Goal: Task Accomplishment & Management: Complete application form

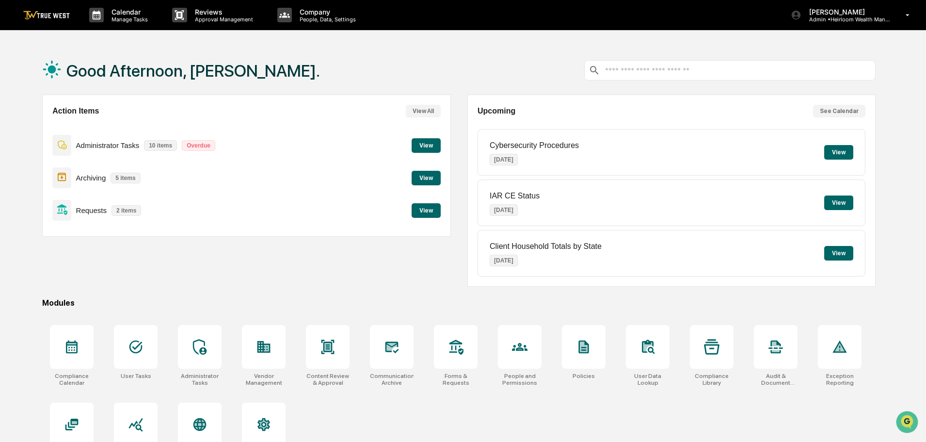
click at [431, 211] on button "View" at bounding box center [426, 210] width 29 height 15
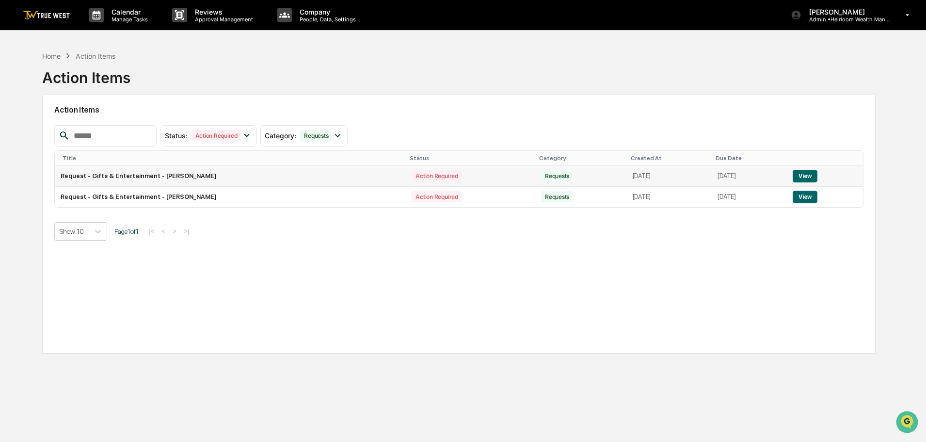
click at [806, 179] on button "View" at bounding box center [805, 176] width 25 height 13
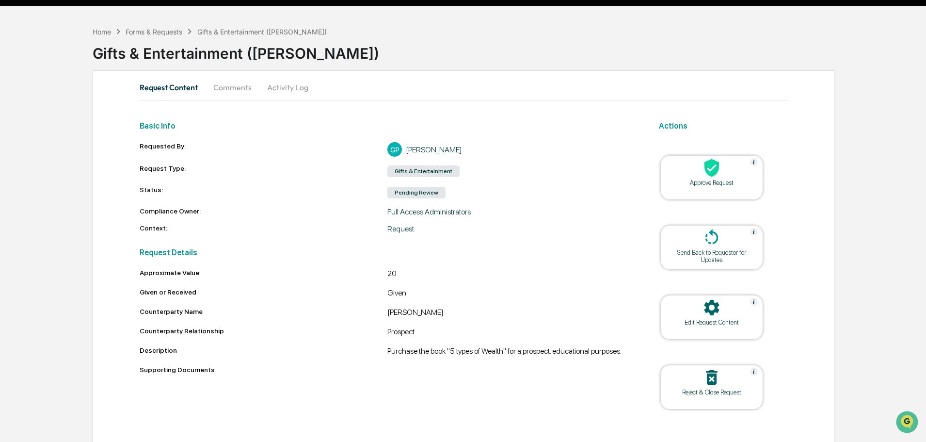
scroll to position [37, 0]
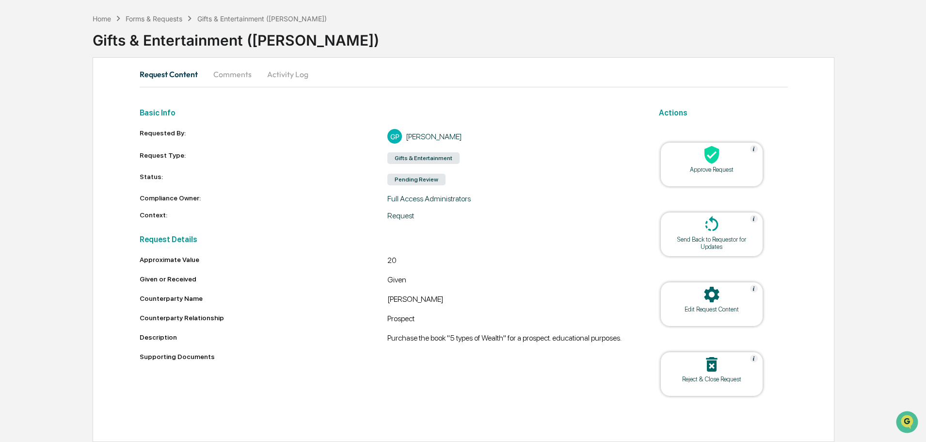
click at [239, 77] on button "Comments" at bounding box center [233, 74] width 54 height 23
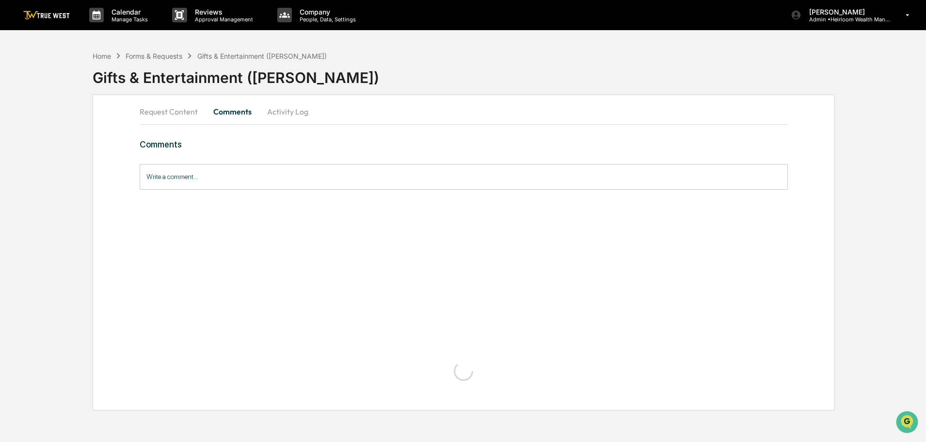
scroll to position [0, 0]
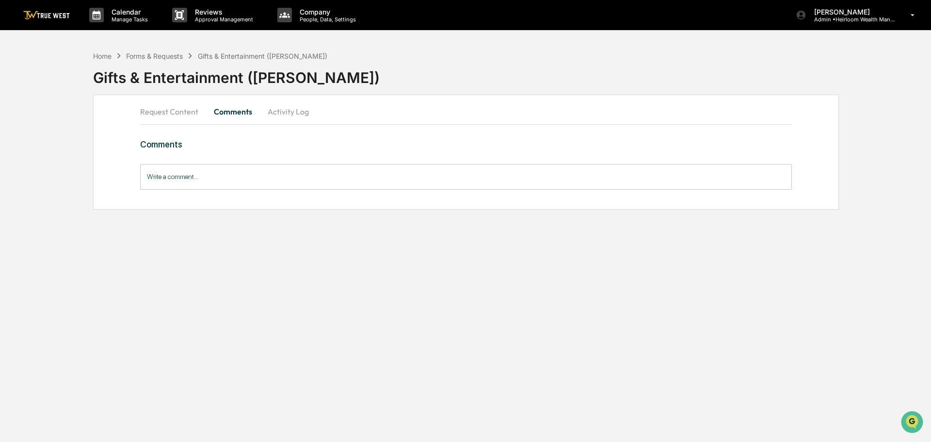
click at [295, 111] on button "Activity Log" at bounding box center [288, 111] width 57 height 23
click at [169, 112] on button "Request Content" at bounding box center [173, 111] width 66 height 23
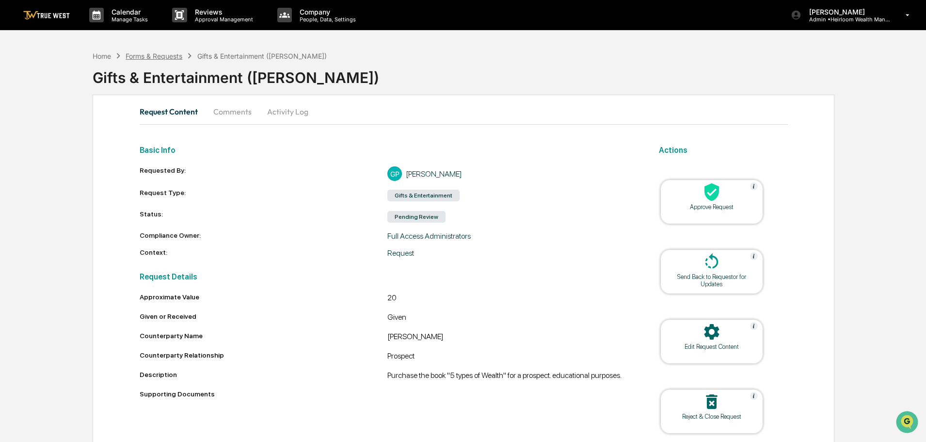
click at [157, 59] on div "Forms & Requests" at bounding box center [154, 56] width 57 height 8
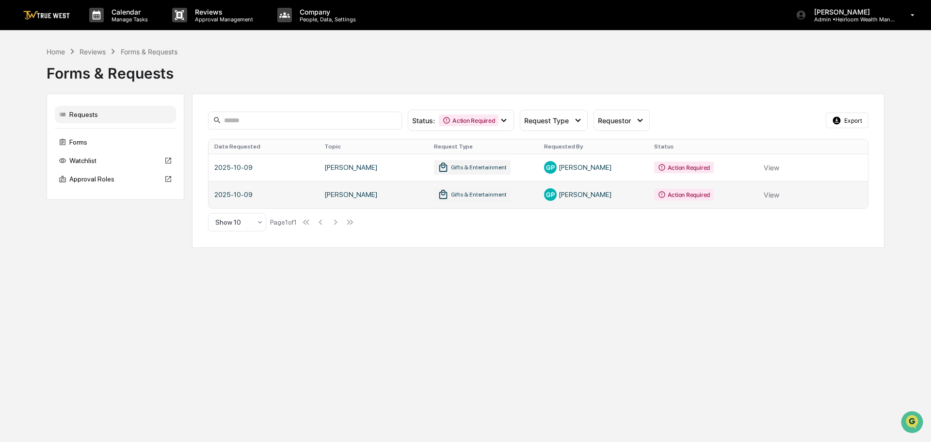
click at [771, 196] on link at bounding box center [538, 194] width 659 height 27
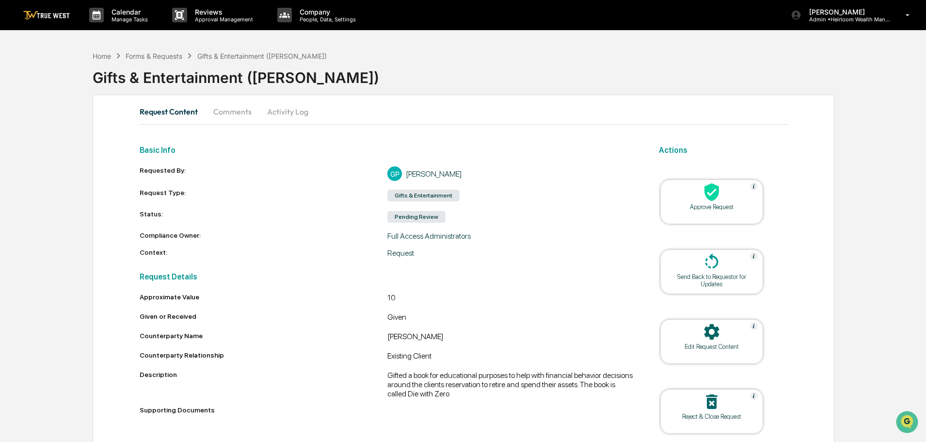
click at [711, 195] on icon at bounding box center [711, 191] width 19 height 19
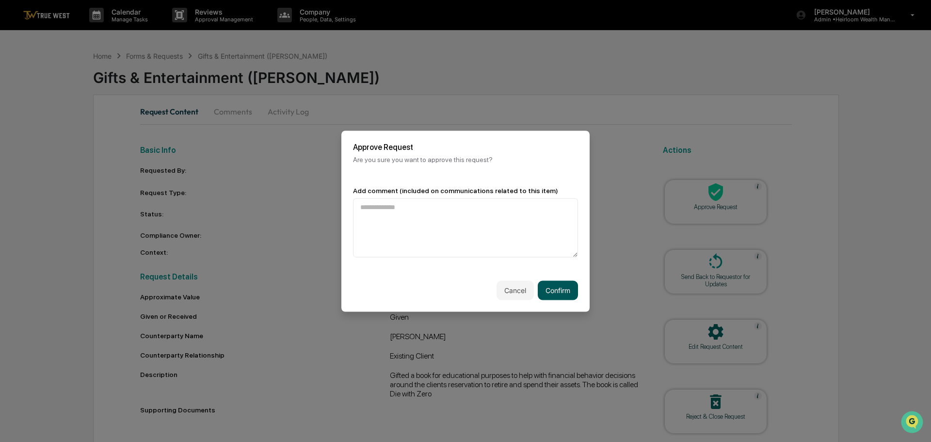
click at [555, 290] on button "Confirm" at bounding box center [558, 289] width 40 height 19
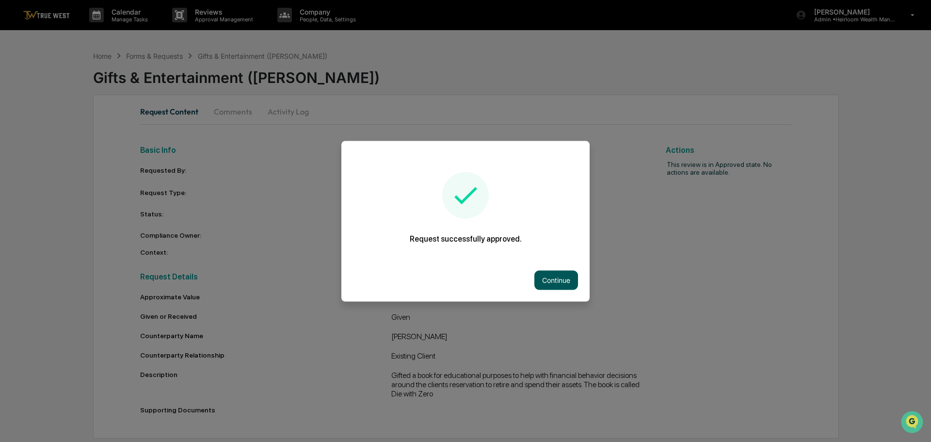
click at [552, 275] on button "Continue" at bounding box center [556, 279] width 44 height 19
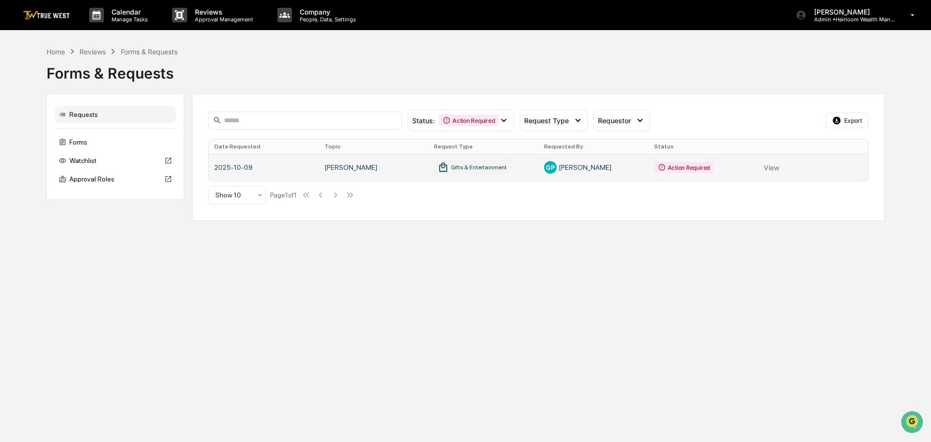
click at [776, 167] on link at bounding box center [538, 167] width 659 height 27
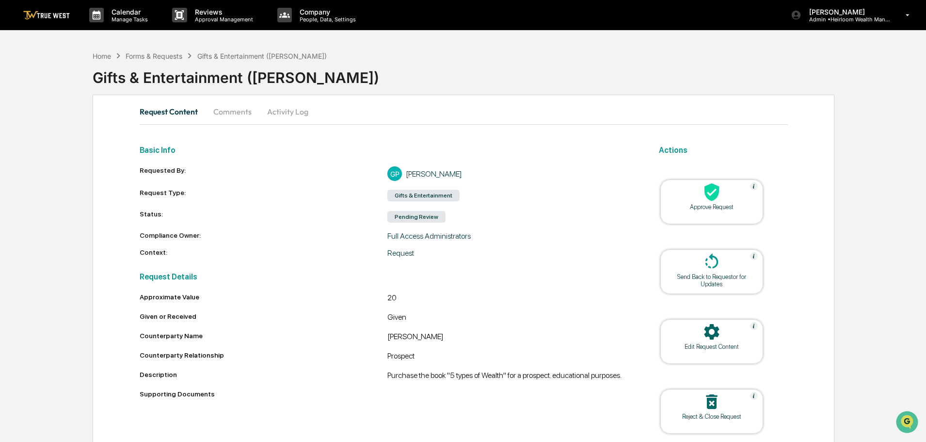
click at [717, 198] on icon at bounding box center [711, 191] width 19 height 19
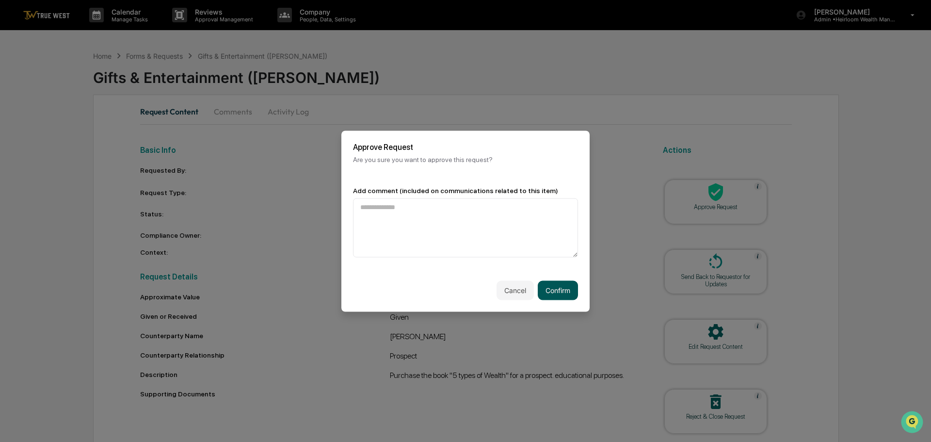
click at [556, 289] on button "Confirm" at bounding box center [558, 289] width 40 height 19
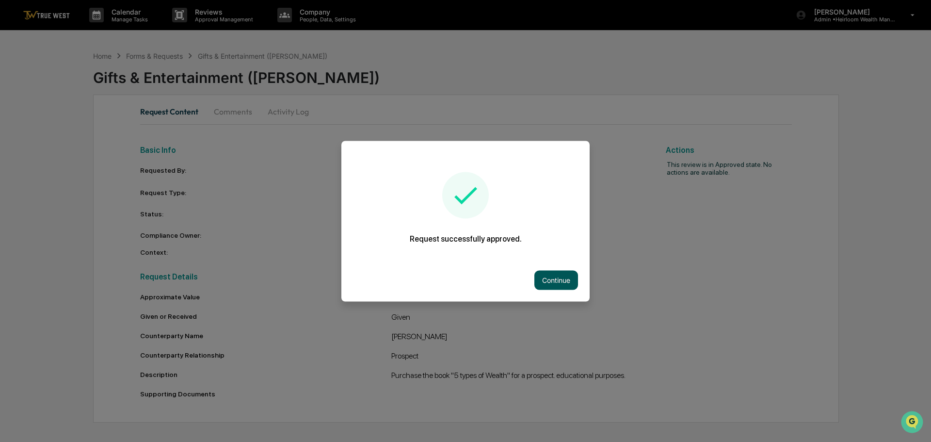
click at [550, 272] on button "Continue" at bounding box center [556, 279] width 44 height 19
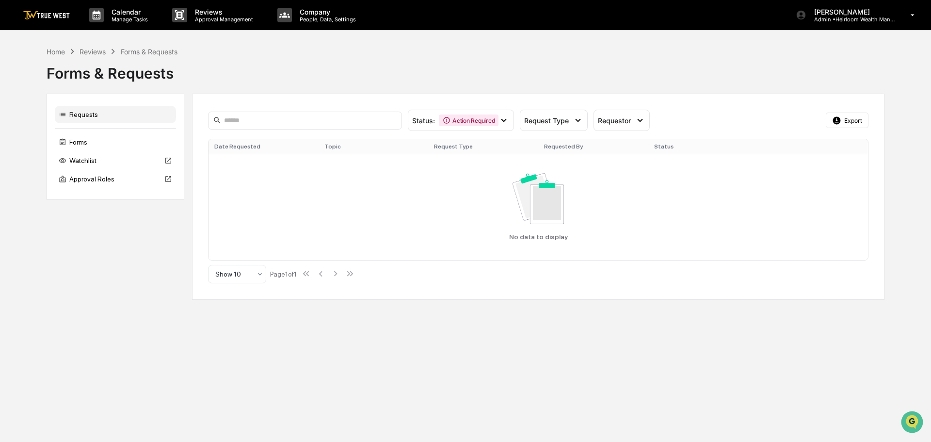
click at [54, 16] on img at bounding box center [46, 15] width 47 height 9
